Goal: Navigation & Orientation: Find specific page/section

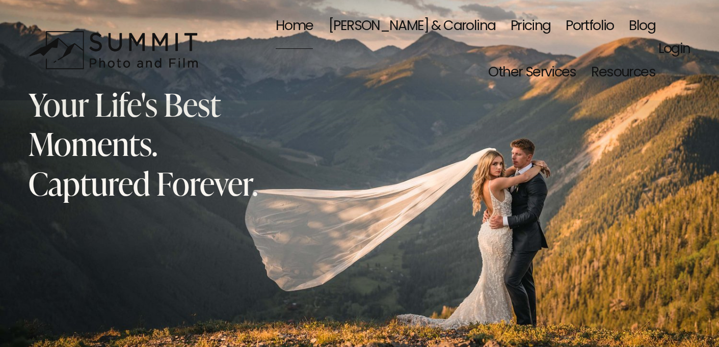
click at [565, 19] on link "Portfolio" at bounding box center [589, 27] width 48 height 46
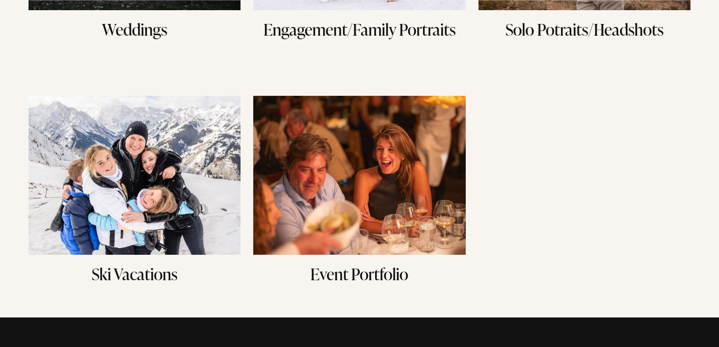
scroll to position [370, 0]
